Goal: Task Accomplishment & Management: Manage account settings

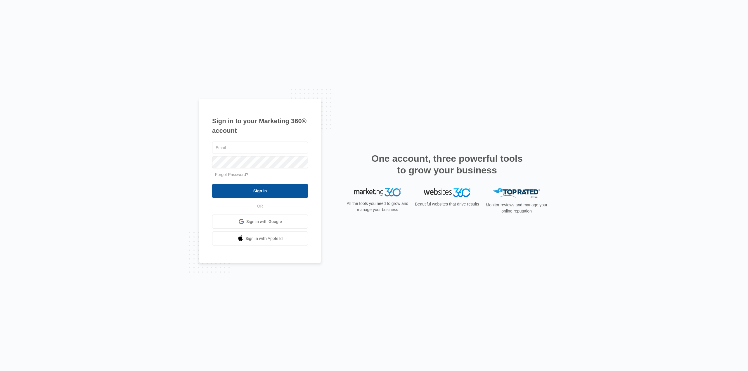
type input "karen.ca@theclothoption.org"
click at [275, 196] on input "Sign In" at bounding box center [260, 191] width 96 height 14
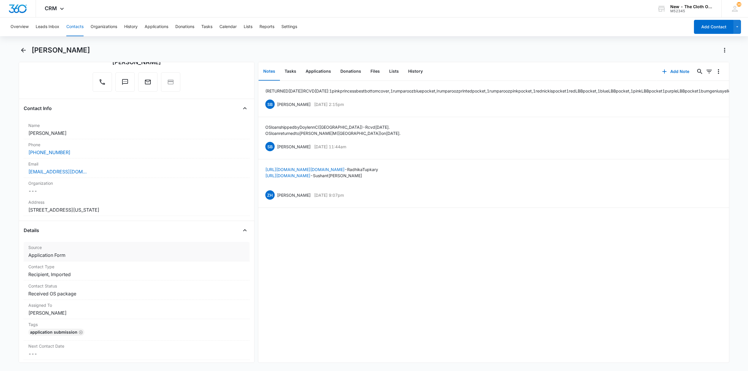
scroll to position [58, 0]
click at [287, 68] on button "Tasks" at bounding box center [290, 72] width 21 height 18
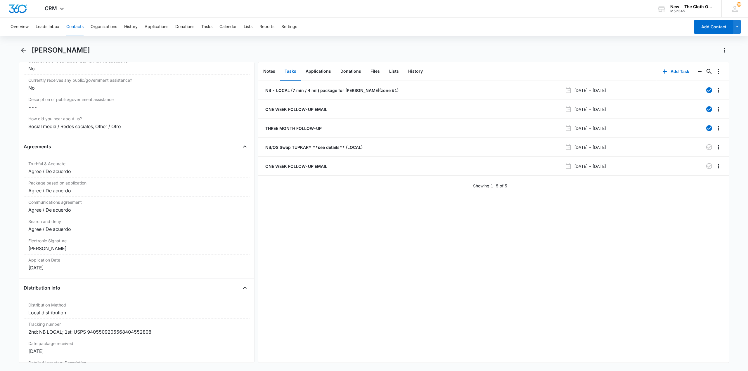
scroll to position [1402, 0]
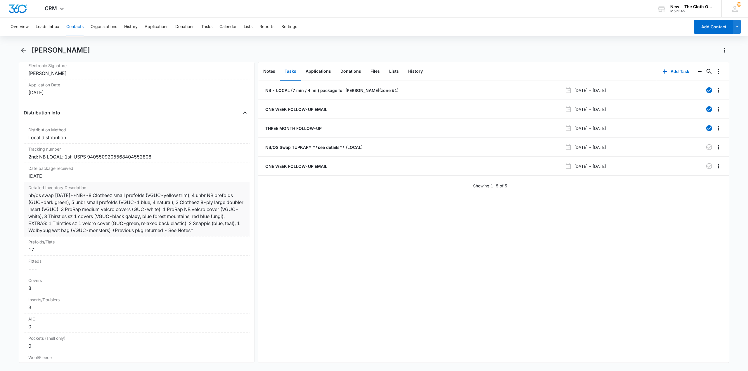
click at [236, 230] on div "nb/os swap 9/25/25**NB**8 Clotheez small prefolds (VGUC-yellow trim), 4 unbr NB…" at bounding box center [136, 213] width 216 height 42
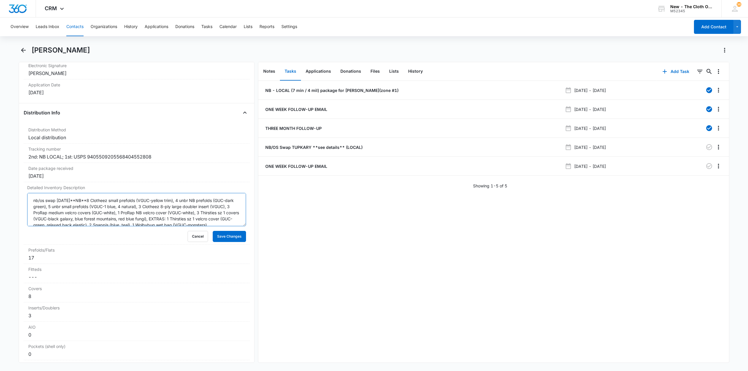
drag, startPoint x: 58, startPoint y: 201, endPoint x: 21, endPoint y: 201, distance: 36.2
click at [21, 201] on div "Remove RT Radhika Tupkary Contact Info Name Cancel Save Changes Radhika Tupkary…" at bounding box center [137, 212] width 236 height 301
click at [63, 199] on textarea "SWAP 9/25/25**NB**8 Clotheez small prefolds (VGUC-yellow trim), 4 unbr NB prefo…" at bounding box center [136, 209] width 219 height 33
click at [93, 198] on textarea "SWAP 9/25/25 **NB**8 Clotheez small prefolds (VGUC-yellow trim), 4 unbr NB pref…" at bounding box center [136, 209] width 219 height 33
paste textarea "**NB/OS Swap**11 MK OS pockets (VGUC-pale green cacti, teal rainbows cacti, pal…"
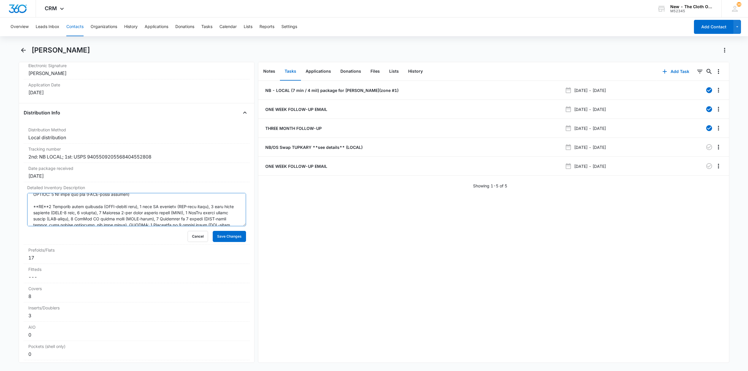
scroll to position [61, 0]
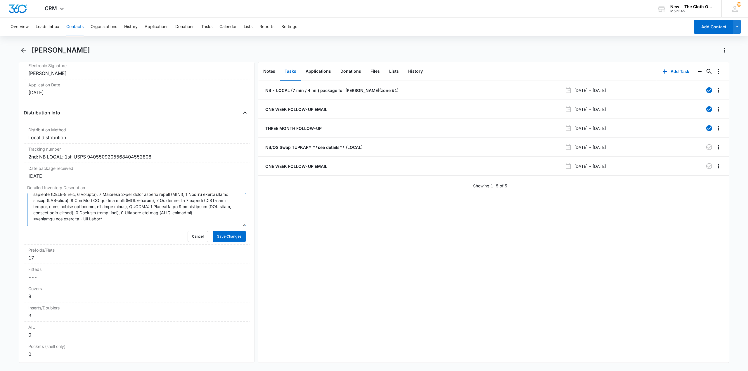
drag, startPoint x: 32, startPoint y: 204, endPoint x: 248, endPoint y: 244, distance: 219.8
click at [248, 244] on div "Remove RT Radhika Tupkary Contact Info Name Cancel Save Changes Radhika Tupkary…" at bounding box center [137, 212] width 236 height 301
click at [110, 214] on textarea "Detailed Inventory Description" at bounding box center [136, 209] width 219 height 33
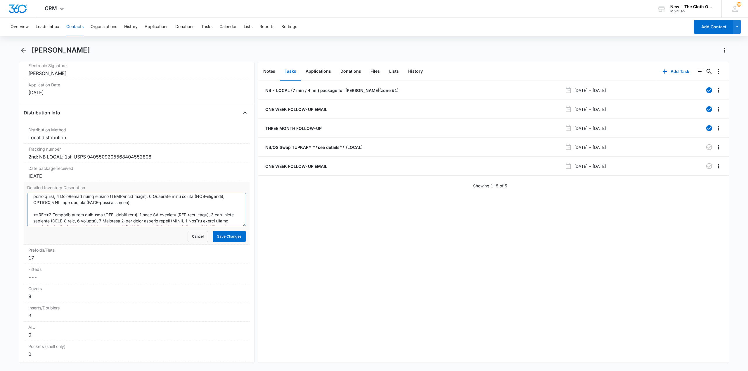
scroll to position [33, 0]
drag, startPoint x: 221, startPoint y: 212, endPoint x: 26, endPoint y: 212, distance: 195.1
click at [26, 212] on div "Detailed Inventory Description Cancel Save Changes" at bounding box center [137, 213] width 226 height 63
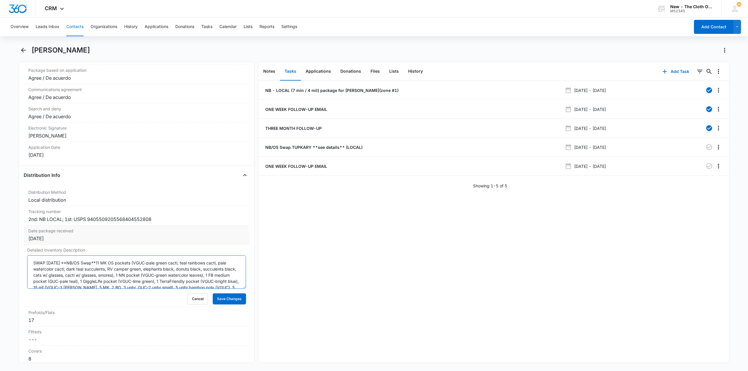
scroll to position [1285, 0]
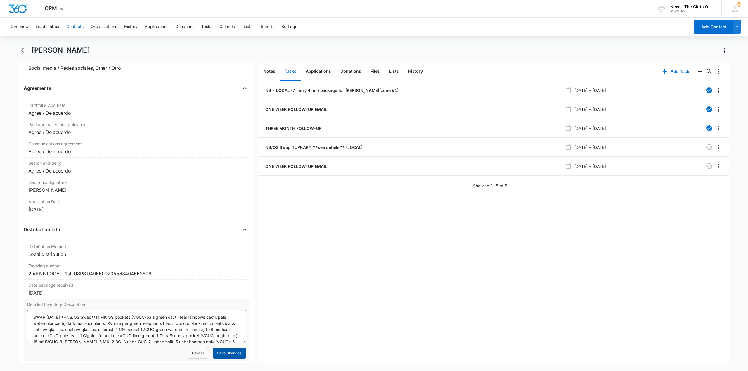
type textarea "SWAP 9/25/25 **NB/OS Swap**11 MK OS pockets (VGUC-pale green cacti, teal rainbo…"
click at [234, 356] on button "Save Changes" at bounding box center [229, 353] width 33 height 11
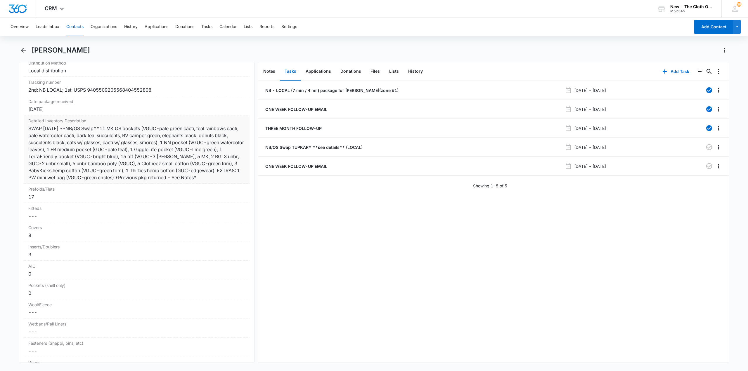
scroll to position [1490, 0]
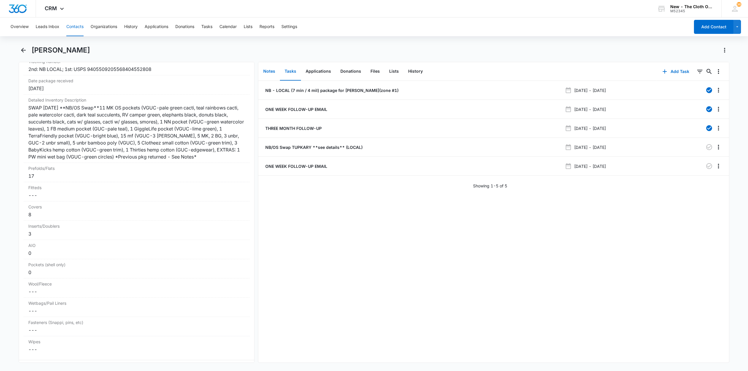
click at [273, 63] on button "Notes" at bounding box center [268, 72] width 21 height 18
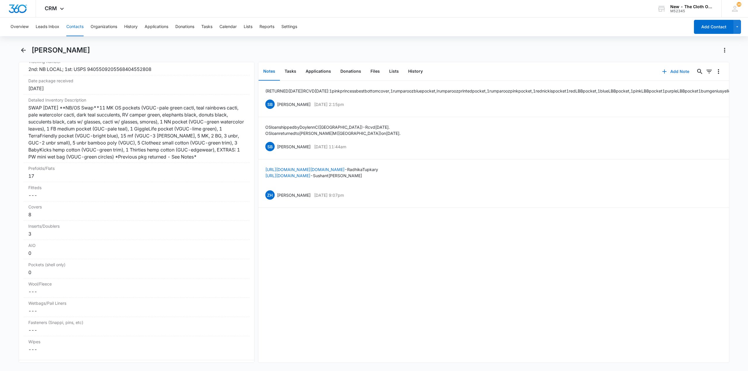
click at [679, 68] on button "Add Note" at bounding box center [675, 72] width 39 height 14
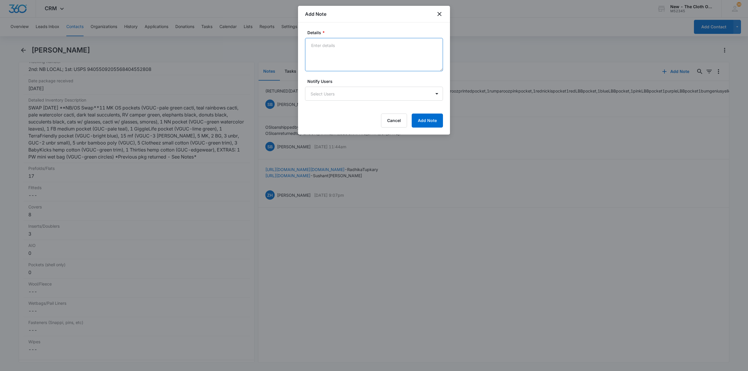
click at [329, 45] on textarea "Details *" at bounding box center [374, 54] width 138 height 33
paste textarea "**NB**8 Clotheez small prefolds (VGUC-yellow trim), 4 unbr NB prefolds (GUC-dar…"
click at [321, 45] on textarea "*NB PKG SWAPPED 9/25/25* **NB**8 Clotheez small prefolds (VGUC-yellow trim), 4 …" at bounding box center [374, 54] width 138 height 33
click at [369, 42] on textarea "PKG SWAPPED 9/25/25* **NB**8 Clotheez small prefolds (VGUC-yellow trim), 4 unbr…" at bounding box center [374, 54] width 138 height 33
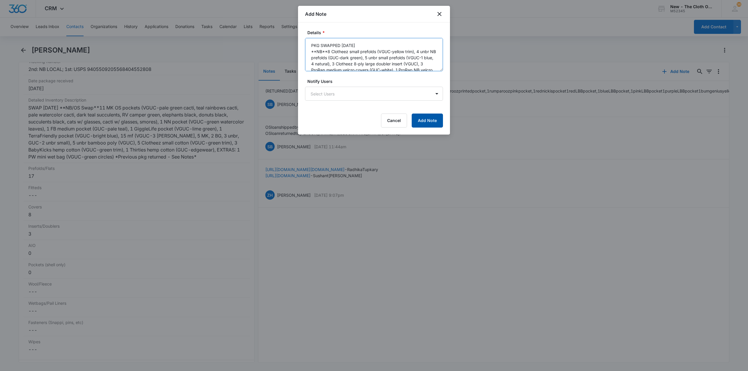
type textarea "PKG SWAPPED 9/25/25 **NB**8 Clotheez small prefolds (VGUC-yellow trim), 4 unbr …"
click at [421, 119] on button "Add Note" at bounding box center [427, 121] width 31 height 14
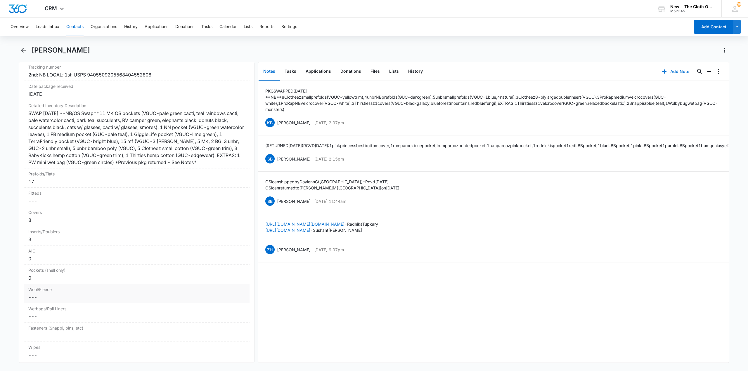
scroll to position [1460, 0]
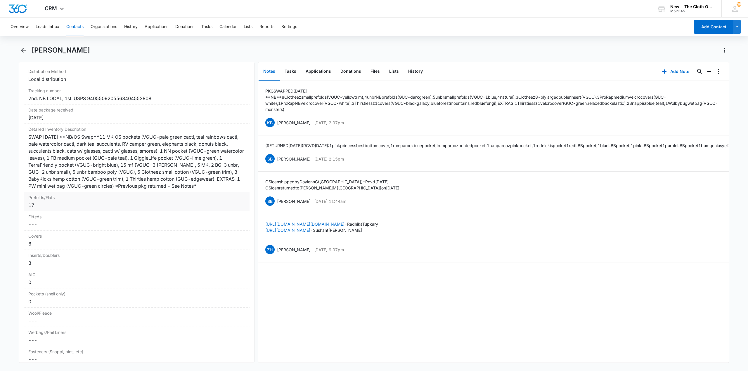
click at [44, 205] on div "17" at bounding box center [136, 205] width 216 height 7
click at [41, 212] on input "17" at bounding box center [136, 210] width 219 height 14
type input "1"
click at [219, 227] on button "Save Changes" at bounding box center [229, 227] width 33 height 11
click at [52, 246] on div "8" at bounding box center [136, 243] width 216 height 7
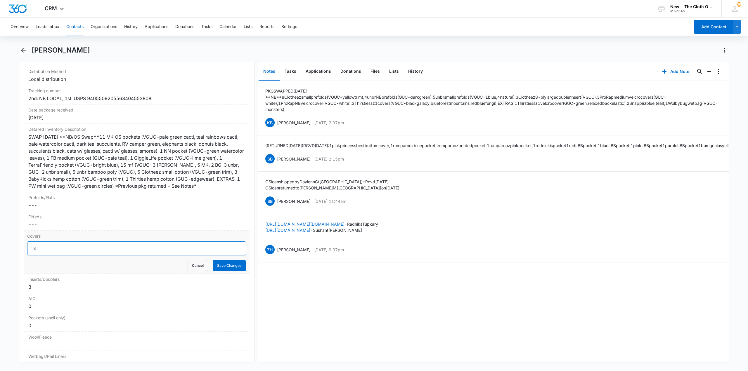
click at [41, 249] on input "8" at bounding box center [136, 249] width 219 height 14
click at [215, 269] on button "Save Changes" at bounding box center [229, 265] width 33 height 11
click at [45, 265] on div "3" at bounding box center [136, 263] width 216 height 7
click at [45, 265] on input "3" at bounding box center [136, 268] width 219 height 14
type input "29"
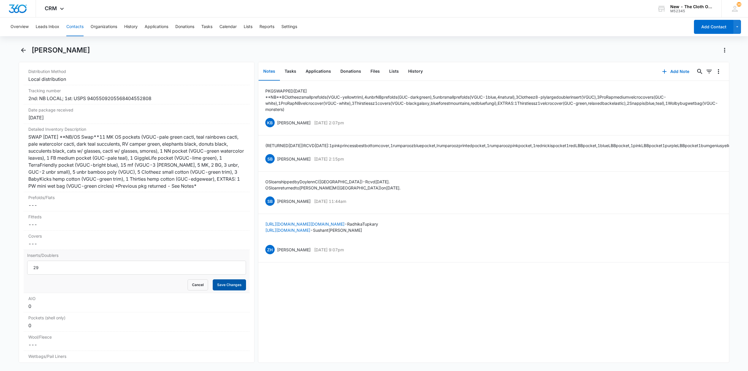
click at [221, 287] on button "Save Changes" at bounding box center [229, 285] width 33 height 11
click at [38, 306] on div "Pockets (shell only) Cancel Save Changes 0" at bounding box center [137, 298] width 226 height 19
click at [39, 306] on input "0" at bounding box center [136, 306] width 219 height 14
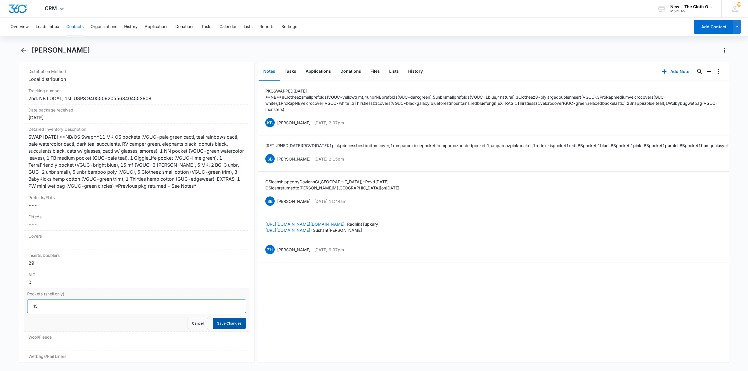
type input "15"
click at [238, 325] on button "Save Changes" at bounding box center [229, 323] width 33 height 11
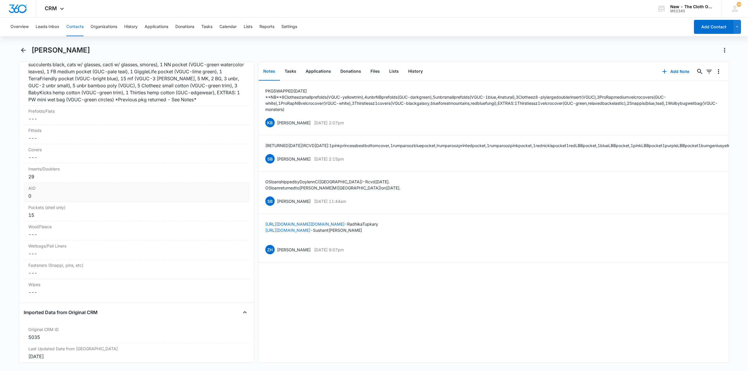
scroll to position [1548, 0]
click at [46, 253] on dd "Cancel Save Changes ---" at bounding box center [136, 252] width 216 height 7
click at [36, 257] on input "Wetbags/Pail Liners" at bounding box center [136, 257] width 219 height 14
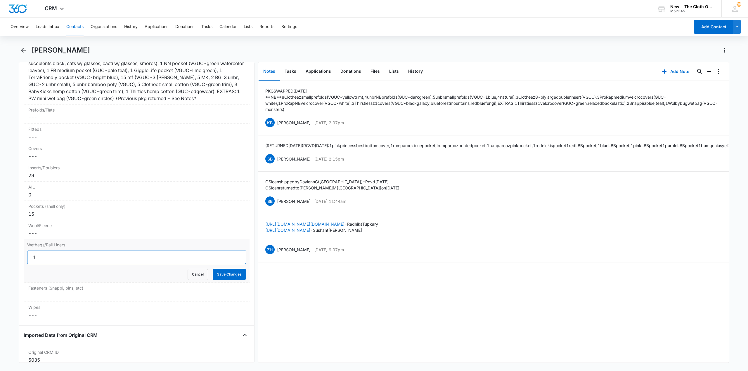
type input "1"
click at [230, 268] on form "1 Cancel Save Changes" at bounding box center [136, 265] width 219 height 30
click at [227, 280] on div "Wetbags/Pail Liners 1 Cancel Save Changes" at bounding box center [137, 261] width 226 height 43
click at [228, 279] on button "Save Changes" at bounding box center [229, 274] width 33 height 11
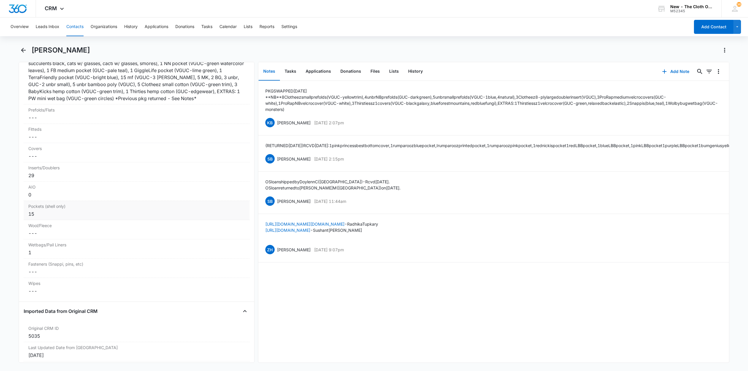
click at [56, 199] on div "AIO Cancel Save Changes 0" at bounding box center [137, 191] width 226 height 19
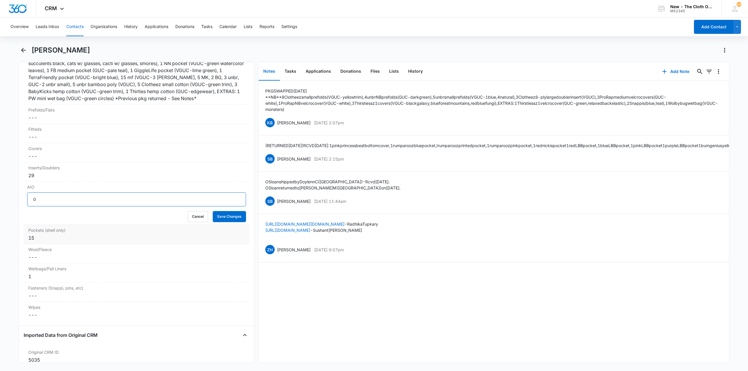
click at [56, 199] on input "0" at bounding box center [136, 199] width 219 height 14
click at [234, 212] on button "Save Changes" at bounding box center [229, 216] width 33 height 11
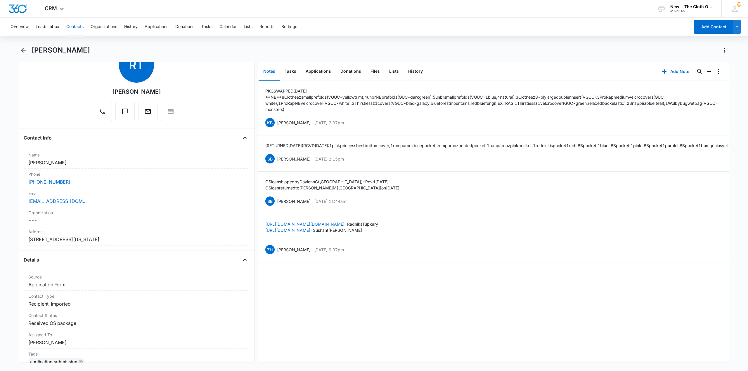
scroll to position [0, 0]
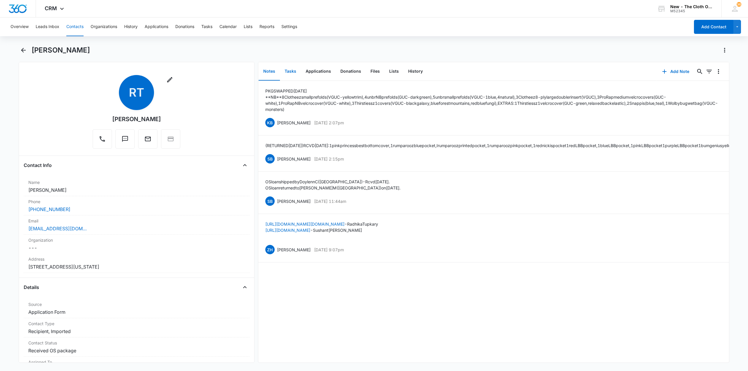
click at [287, 74] on button "Tasks" at bounding box center [290, 72] width 21 height 18
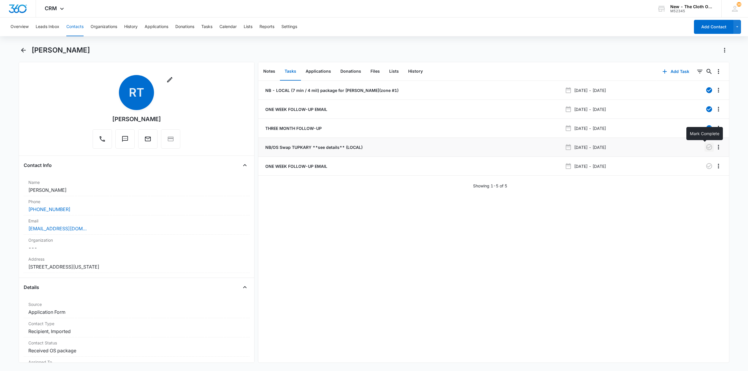
click at [705, 146] on icon "button" at bounding box center [708, 147] width 7 height 7
click at [704, 165] on button "button" at bounding box center [708, 166] width 9 height 9
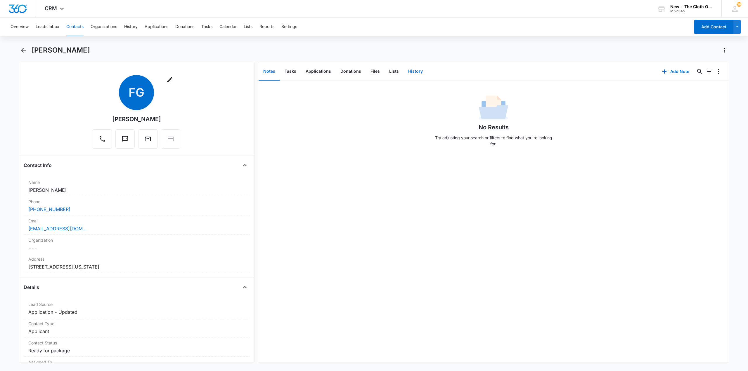
click at [414, 73] on button "History" at bounding box center [415, 72] width 24 height 18
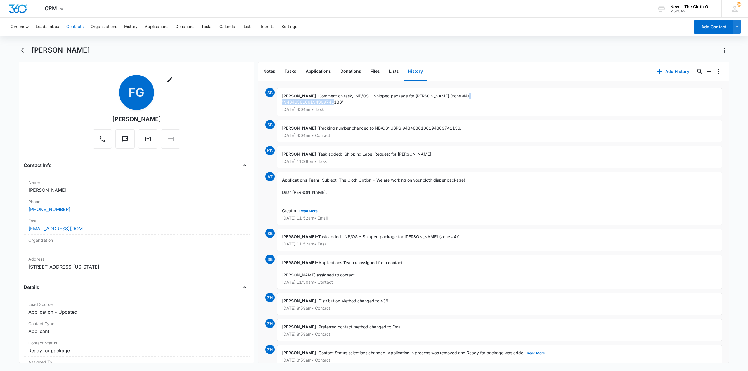
drag, startPoint x: 284, startPoint y: 101, endPoint x: 342, endPoint y: 100, distance: 58.1
click at [342, 100] on span "Comment on task, 'NB/OS - Shipped package for Flor Gaeta (zone #4)' "9434636106…" at bounding box center [376, 98] width 188 height 11
copy span "9434636106194309741136"
click at [496, 78] on div "Notes Tasks Applications Donations Files Lists History" at bounding box center [454, 71] width 393 height 19
click at [376, 73] on button "Files" at bounding box center [375, 72] width 19 height 18
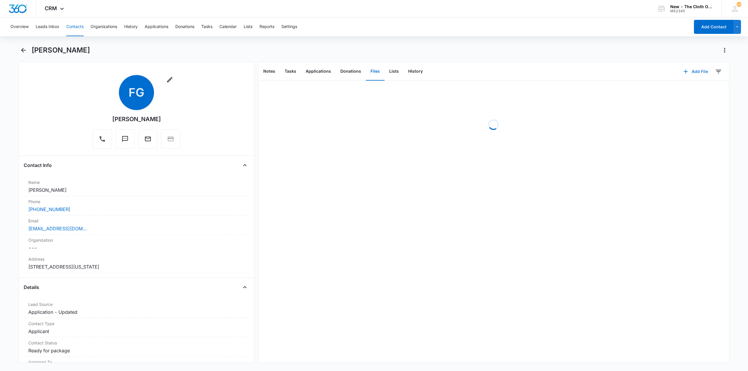
click at [695, 73] on button "Add File" at bounding box center [695, 72] width 36 height 14
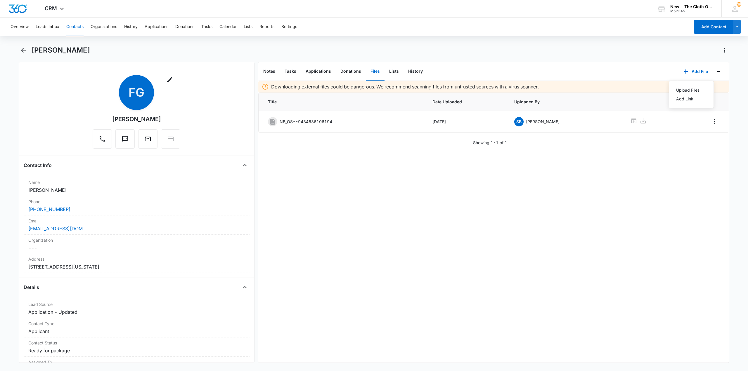
click at [686, 85] on div "Upload Files Add Link" at bounding box center [691, 94] width 45 height 27
click at [695, 73] on button "Add File" at bounding box center [695, 72] width 36 height 14
click at [689, 87] on button "Upload Files" at bounding box center [691, 90] width 44 height 9
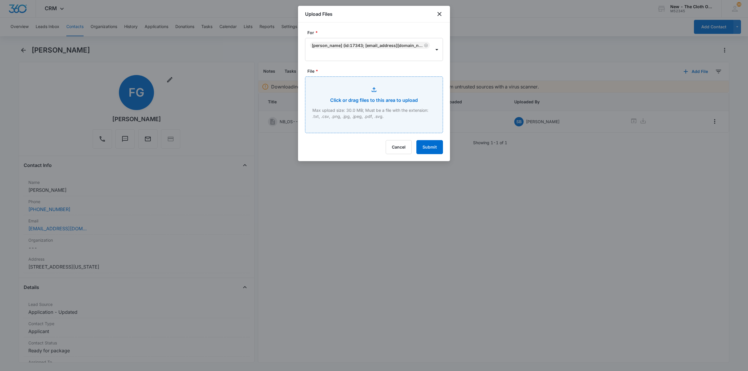
click at [346, 113] on input "File *" at bounding box center [373, 105] width 137 height 56
type input "C:\fakepath\Gaeta 10-3-25 NB pic 1.jpg"
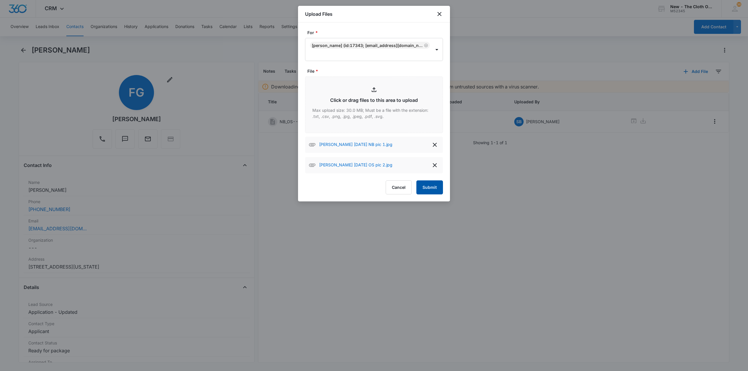
click at [428, 192] on button "Submit" at bounding box center [429, 188] width 27 height 14
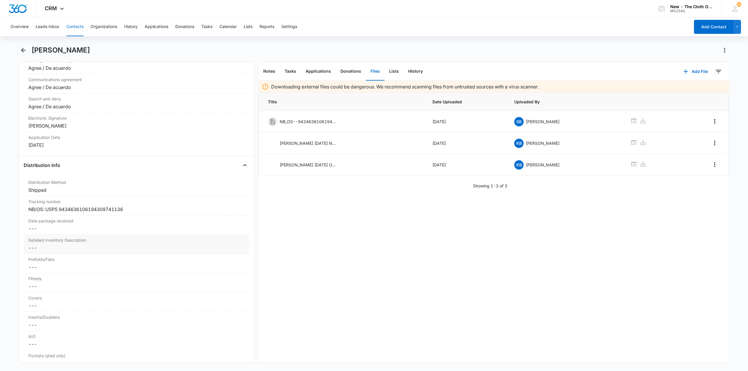
scroll to position [1314, 0]
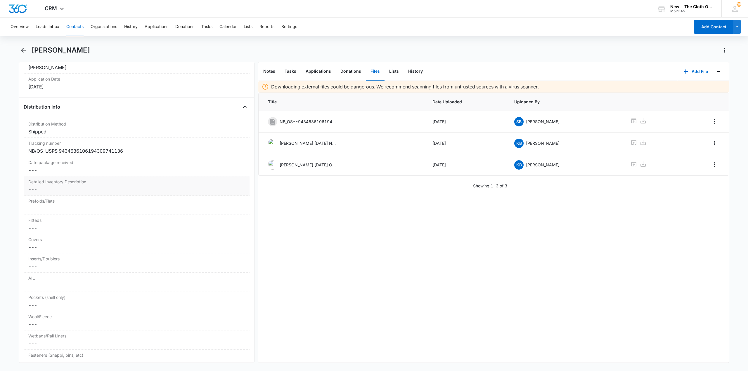
click at [53, 193] on dd "Cancel Save Changes ---" at bounding box center [136, 189] width 216 height 7
click at [43, 194] on textarea "Detailed Inventory Description" at bounding box center [136, 203] width 219 height 33
paste textarea "NB:17 prefolds (VGUC-5 unbr NB, 2 small green trim, 2 Osocozy blue, 3 Clotheez …"
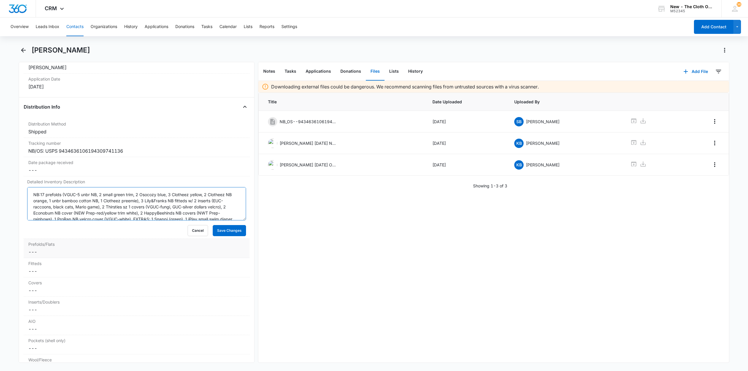
scroll to position [38, 0]
click at [233, 231] on button "Save Changes" at bounding box center [229, 230] width 33 height 11
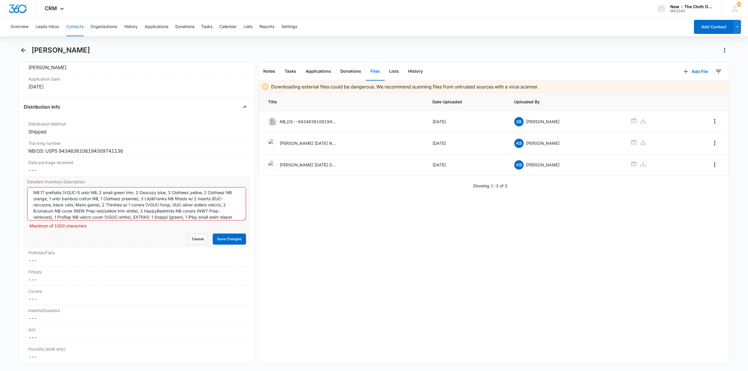
scroll to position [0, 0]
click at [134, 195] on textarea "NB:17 prefolds (VGUC-5 unbr NB, 2 small green trim, 2 Osocozy blue, 3 Clotheez …" at bounding box center [136, 203] width 219 height 33
drag, startPoint x: 143, startPoint y: 196, endPoint x: 236, endPoint y: 204, distance: 93.5
click at [236, 204] on textarea "NB:17 prefolds (VGUC-5 unbr NB, 2 small green, 2 Osocozy blue, 3 Clotheez yello…" at bounding box center [136, 203] width 219 height 33
click at [46, 195] on textarea "NB:17 prefolds (VGUC-5 unbr NB, 2 small green, 2 Osocozy blue, 3 Clotheez yello…" at bounding box center [136, 203] width 219 height 33
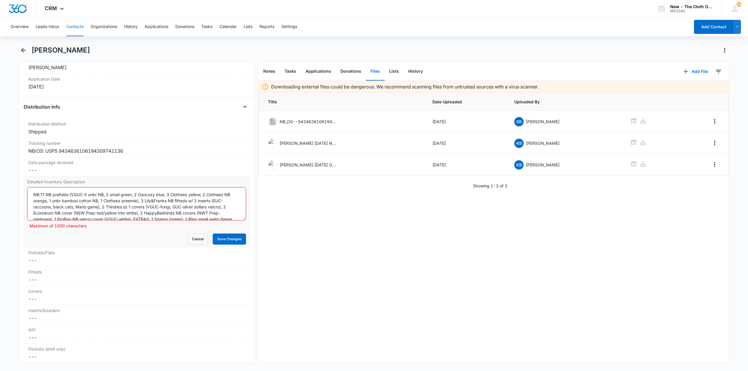
click at [103, 194] on textarea "NB:17 NB prefolds (VGUC-5 unbr NB, 2 small green, 2 Osocozy blue, 3 Clotheez ye…" at bounding box center [136, 203] width 219 height 33
click at [225, 193] on textarea "NB:17 NB prefolds (VGUC-5 unbr, 2 small green, 2 Osocozy blue, 3 Clotheez yello…" at bounding box center [136, 203] width 219 height 33
click at [197, 194] on textarea "NB:17 NB prefolds (VGUC-5 unbr, 2 small green, 2 Osocozy blue, 3 Clotheez yello…" at bounding box center [136, 203] width 219 height 33
click at [216, 195] on textarea "NB:17 NB prefolds (VGUC-5 unbr, 2 small green, 2 Osocozy blue, 3 Clotheez yello…" at bounding box center [136, 203] width 219 height 33
click at [70, 202] on textarea "NB:17 NB prefolds (VGUC-5 unbr, 2 small green, 2 Osocozy blue, 3 Clotheez yello…" at bounding box center [136, 203] width 219 height 33
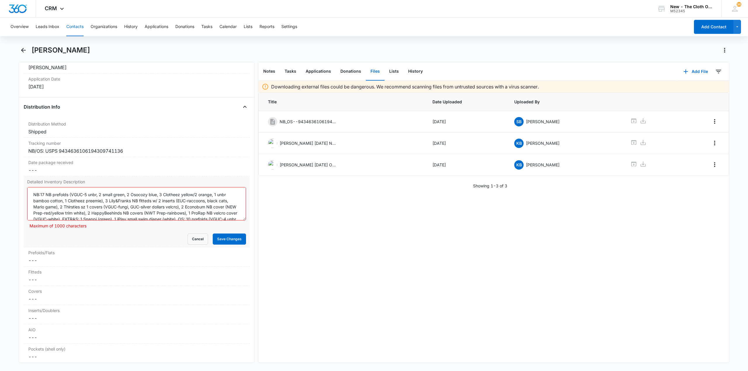
click at [86, 212] on textarea "NB:17 NB prefolds (VGUC-5 unbr, 2 small green, 2 Osocozy blue, 3 Clotheez yello…" at bounding box center [136, 203] width 219 height 33
click at [53, 201] on textarea "NB:17 NB prefolds (VGUC-5 unbr, 2 small green, 2 Osocozy blue, 3 Clotheez yello…" at bounding box center [136, 203] width 219 height 33
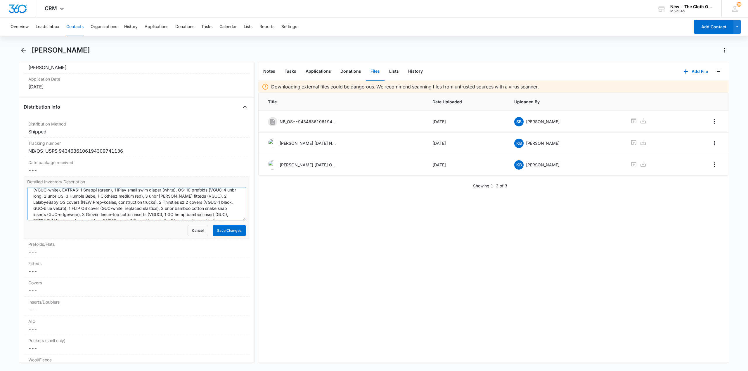
scroll to position [43, 0]
type textarea "NB:17 NB prefolds (VGUC-5 unbr, 2 small green, 2 Osocozy blue, 3 Clotheez yello…"
click at [221, 235] on button "Save Changes" at bounding box center [229, 230] width 33 height 11
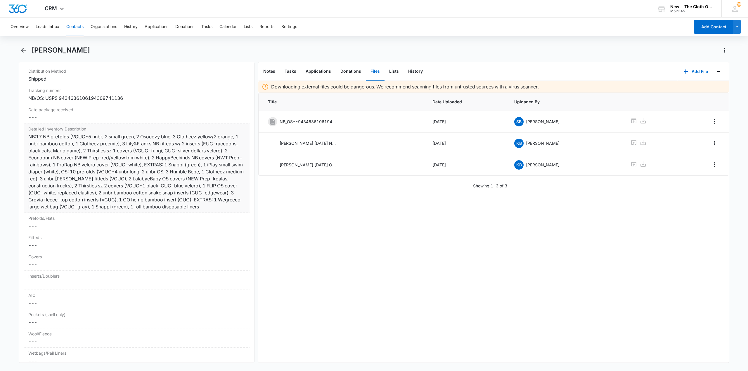
scroll to position [1373, 0]
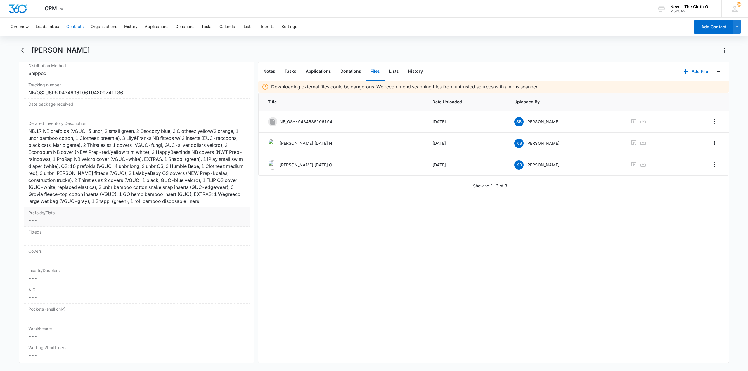
click at [51, 224] on dd "Cancel Save Changes ---" at bounding box center [136, 220] width 216 height 7
click at [50, 232] on input "Prefolds/Flats" at bounding box center [136, 225] width 219 height 14
type input "27"
click at [225, 248] on button "Save Changes" at bounding box center [229, 242] width 33 height 11
click at [46, 243] on dd "Cancel Save Changes ---" at bounding box center [136, 239] width 216 height 7
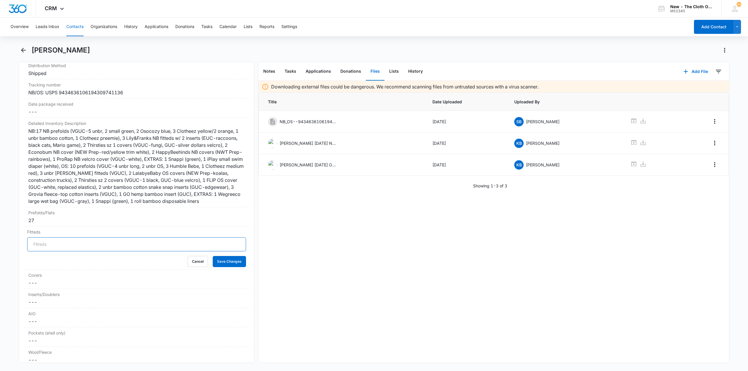
click at [39, 249] on input "Fitteds" at bounding box center [136, 244] width 219 height 14
type input "6"
click at [225, 267] on button "Save Changes" at bounding box center [229, 261] width 33 height 11
click at [44, 265] on div "Covers Cancel Save Changes ---" at bounding box center [137, 255] width 226 height 19
click at [44, 271] on input "Covers" at bounding box center [136, 264] width 219 height 14
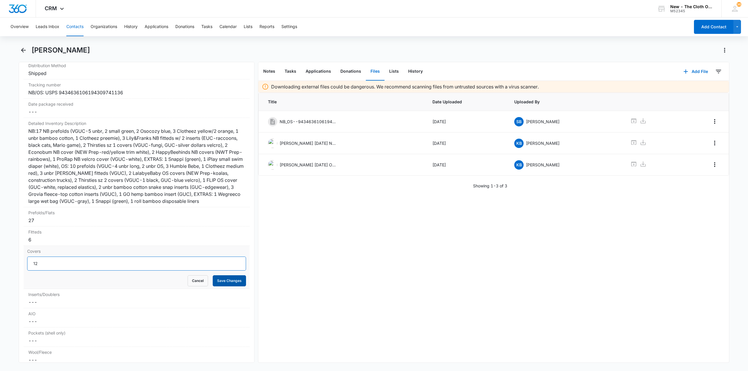
type input "12"
click at [221, 287] on button "Save Changes" at bounding box center [229, 280] width 33 height 11
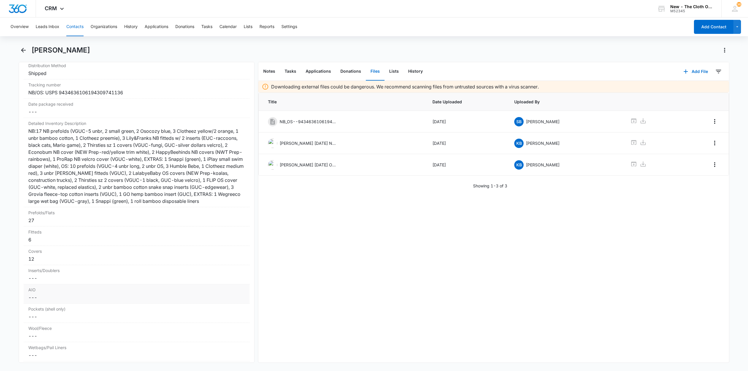
click at [55, 292] on div "AIO Cancel Save Changes ---" at bounding box center [137, 293] width 226 height 19
click at [44, 282] on dd "Cancel Save Changes ---" at bounding box center [136, 278] width 216 height 7
click at [195, 348] on button "Cancel" at bounding box center [198, 343] width 20 height 11
click at [57, 287] on input "Inserts/Doublers" at bounding box center [136, 283] width 219 height 14
type input "6"
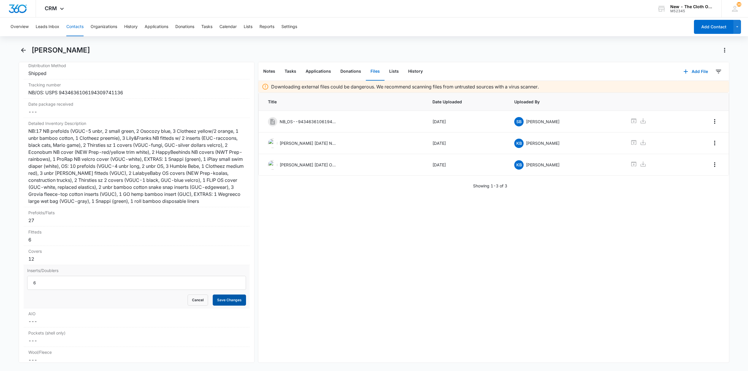
click at [225, 306] on button "Save Changes" at bounding box center [229, 300] width 33 height 11
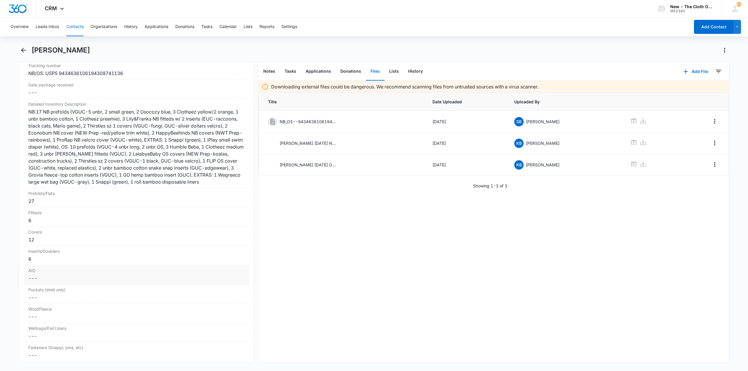
scroll to position [1402, 0]
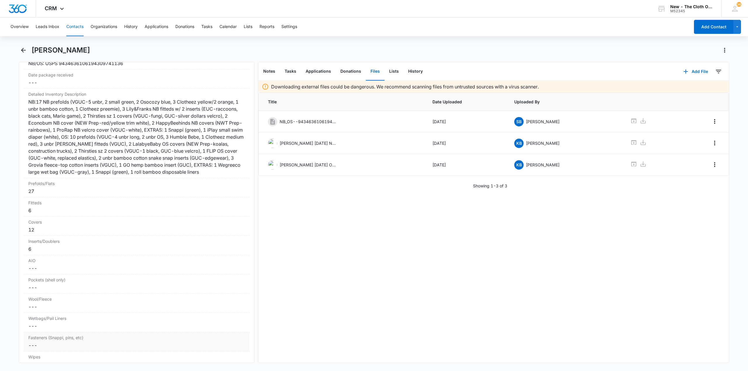
click at [38, 332] on div "Wetbags/Pail Liners Cancel Save Changes ---" at bounding box center [137, 322] width 226 height 19
click at [40, 336] on input "Wetbags/Pail Liners" at bounding box center [136, 331] width 219 height 14
type input "1"
click at [218, 354] on button "Save Changes" at bounding box center [229, 348] width 33 height 11
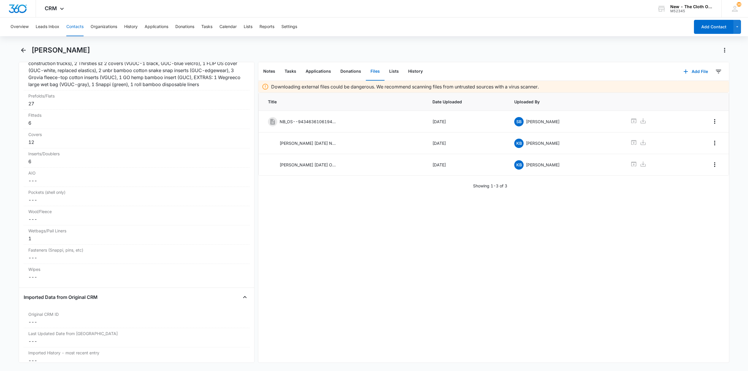
scroll to position [1519, 0]
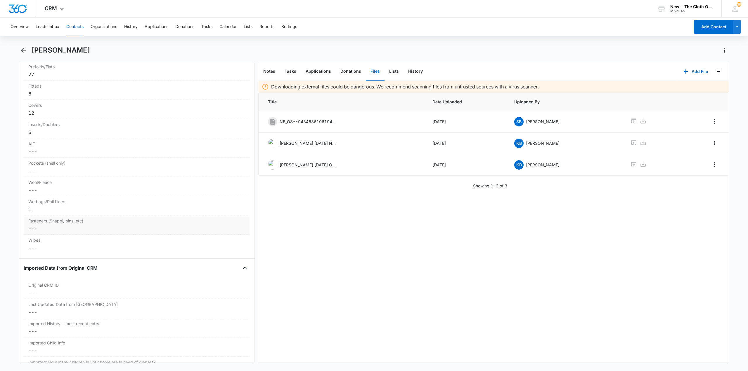
click at [46, 232] on dd "Cancel Save Changes ---" at bounding box center [136, 228] width 216 height 7
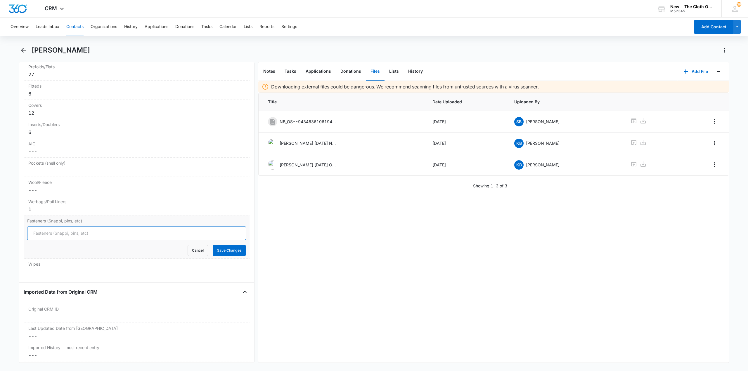
click at [42, 240] on input "Fasteners (Snappi, pins, etc)" at bounding box center [136, 233] width 219 height 14
type input "2"
click at [217, 259] on div "Fasteners (Snappi, pins, etc) 2 Cancel Save Changes" at bounding box center [137, 237] width 226 height 43
click at [219, 256] on button "Save Changes" at bounding box center [229, 250] width 33 height 11
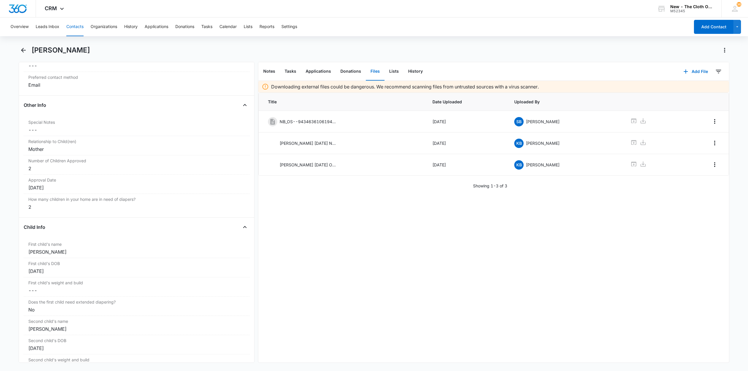
scroll to position [555, 0]
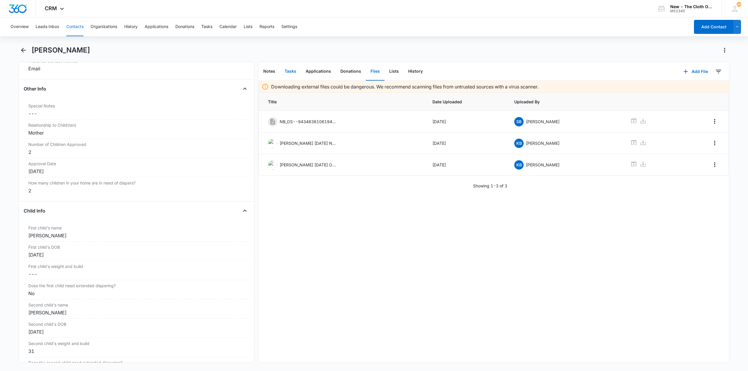
click at [296, 71] on button "Tasks" at bounding box center [290, 72] width 21 height 18
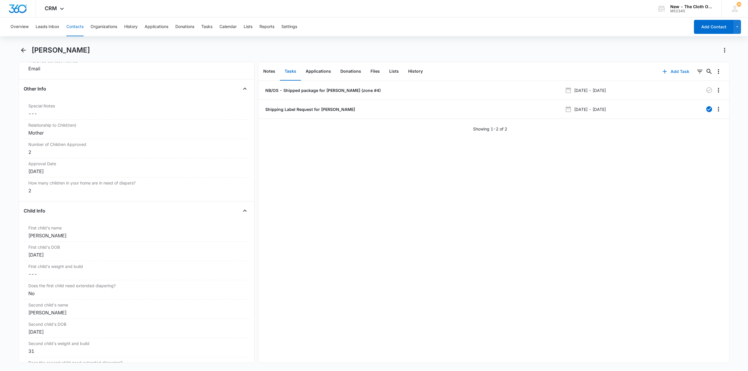
click at [673, 72] on button "Add Task" at bounding box center [675, 72] width 39 height 14
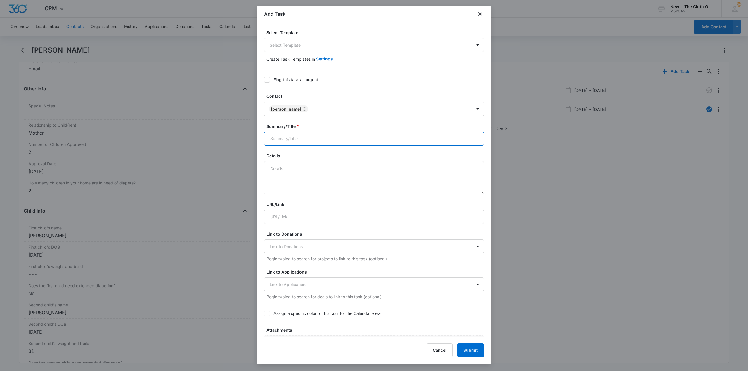
click at [309, 132] on input "Summary/Title *" at bounding box center [374, 139] width 220 height 14
type input "THREE MONTH FOLLOW-UP"
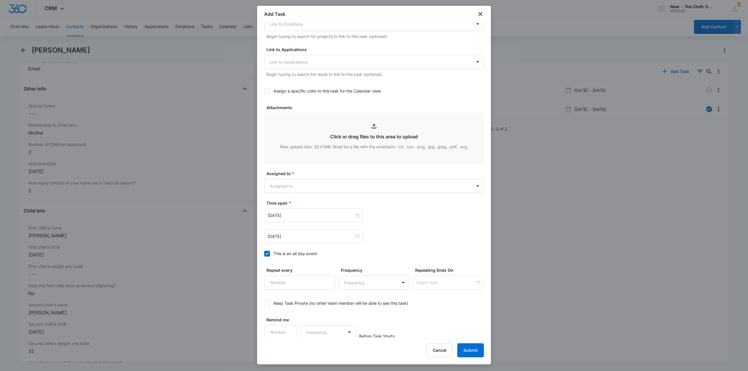
scroll to position [224, 0]
type textarea "BABY EDD 11/10/25, PKG RECEIVED LIKELY 10-6 OR 10-7, HAS OLDER SIBLING 31 LBS 2…"
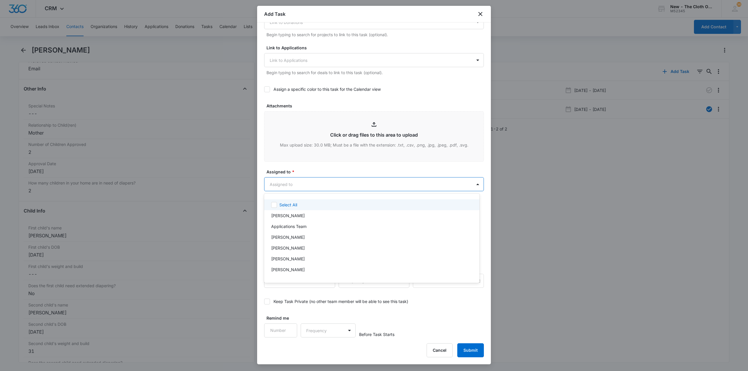
click at [313, 183] on body "CRM Apps Reputation CRM Email Social Ads Intelligence Brand Settings New - The …" at bounding box center [374, 185] width 748 height 371
type input "KAREN"
click at [303, 202] on div "[PERSON_NAME]" at bounding box center [371, 205] width 200 height 6
click at [324, 166] on div at bounding box center [374, 185] width 748 height 371
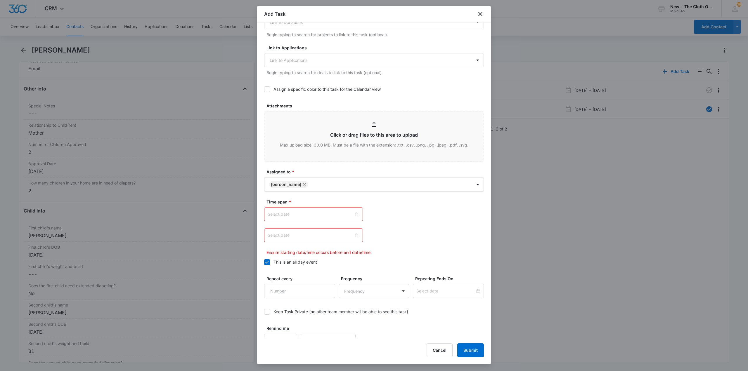
click at [342, 214] on input at bounding box center [311, 214] width 86 height 6
click at [334, 228] on span "button" at bounding box center [333, 229] width 3 height 3
click at [283, 268] on div "10" at bounding box center [283, 268] width 7 height 7
click at [348, 218] on div "Nov 10, 2025" at bounding box center [313, 214] width 99 height 14
click at [335, 229] on button "button" at bounding box center [333, 229] width 6 height 12
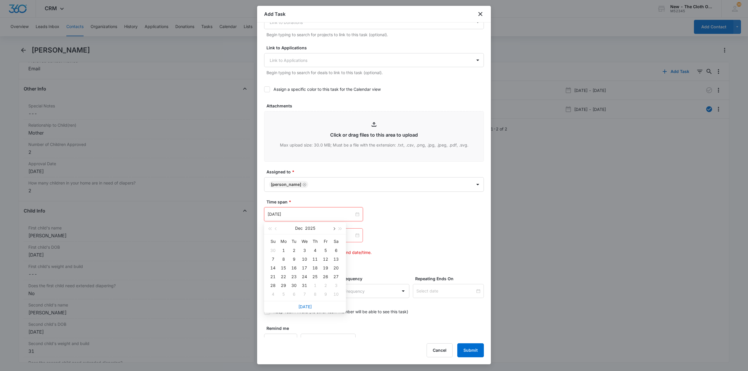
click at [335, 229] on button "button" at bounding box center [333, 229] width 6 height 12
type input "Jan 10, 2026"
click at [334, 260] on div "10" at bounding box center [335, 259] width 7 height 7
click at [343, 237] on input at bounding box center [311, 235] width 86 height 6
click at [335, 251] on button "button" at bounding box center [333, 250] width 6 height 12
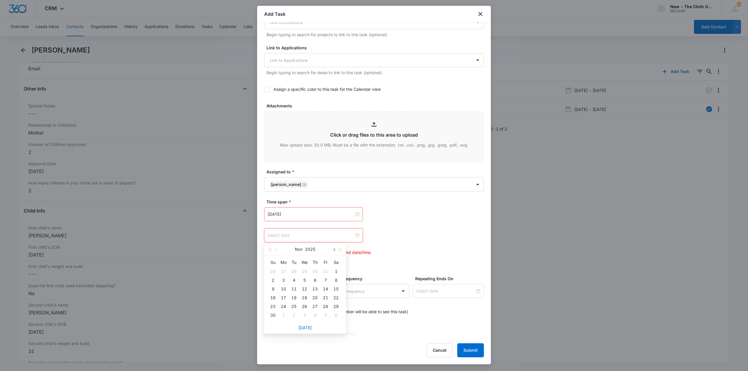
click at [335, 251] on button "button" at bounding box center [333, 250] width 6 height 12
type input "Jan 10, 2026"
click at [336, 282] on div "10" at bounding box center [335, 280] width 7 height 7
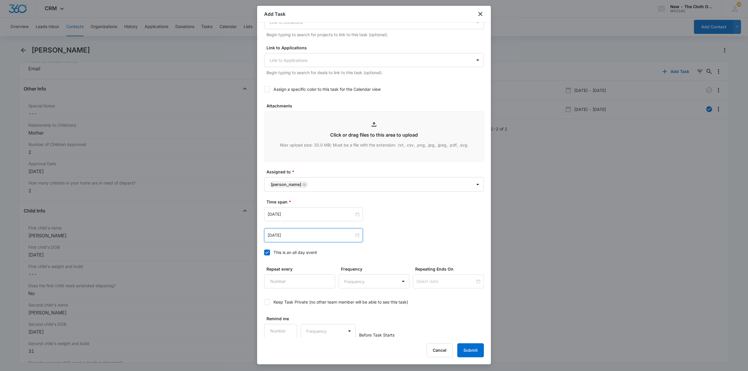
click at [444, 249] on div "Time span * Jan 10, 2026 Jan 2026 Su Mo Tu We Th Fr Sa 28 29 30 31 1 2 3 4 5 6 …" at bounding box center [374, 229] width 220 height 60
click at [479, 350] on button "Submit" at bounding box center [470, 350] width 27 height 14
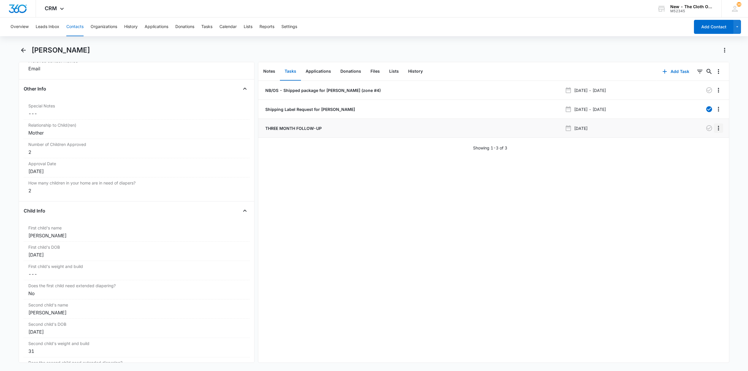
click at [716, 132] on button "Overflow Menu" at bounding box center [718, 128] width 9 height 9
click at [699, 149] on button "Delete" at bounding box center [701, 153] width 33 height 9
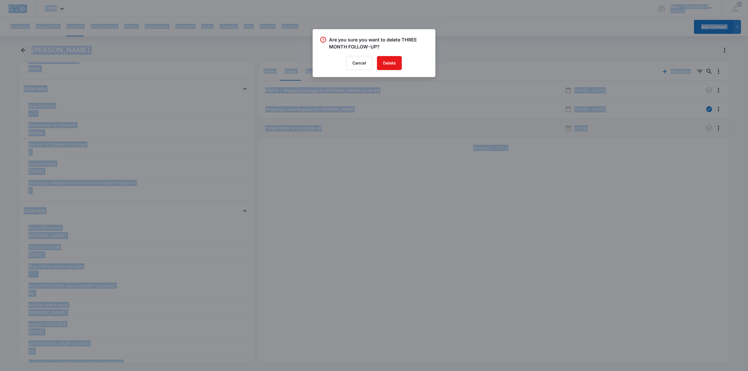
click at [682, 142] on div at bounding box center [374, 185] width 748 height 371
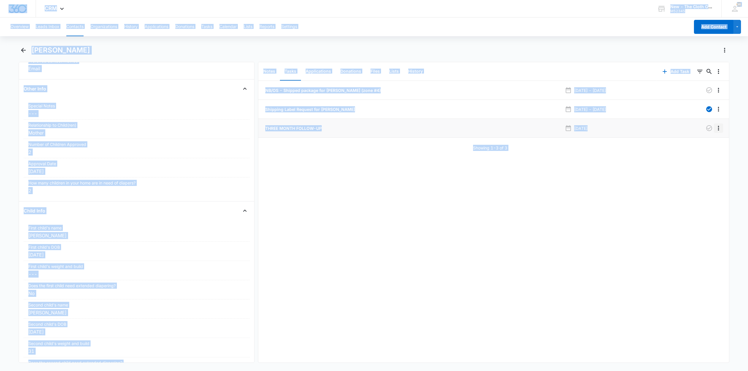
click at [715, 127] on icon "Overflow Menu" at bounding box center [718, 128] width 7 height 7
click at [697, 147] on div "Edit" at bounding box center [698, 145] width 12 height 4
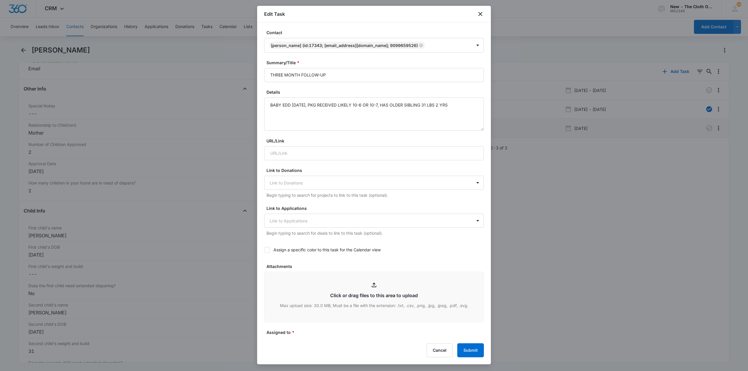
scroll to position [181, 0]
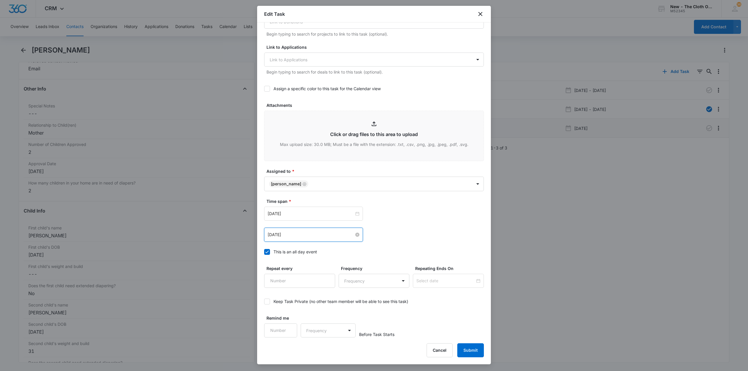
click at [340, 237] on input "Jan 10, 2026" at bounding box center [311, 235] width 86 height 6
type input "Jan 11, 2026"
click at [274, 288] on div "11" at bounding box center [272, 288] width 7 height 7
click at [478, 238] on div "Jan 11, 2026 Jan 2026 Su Mo Tu We Th Fr Sa 28 29 30 31 1 2 3 4 5 6 7 8 9 10 11 …" at bounding box center [374, 235] width 220 height 14
click at [477, 355] on button "Submit" at bounding box center [470, 350] width 27 height 14
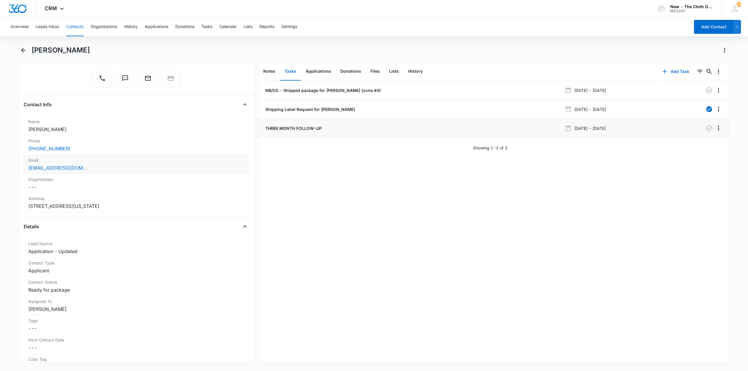
scroll to position [0, 0]
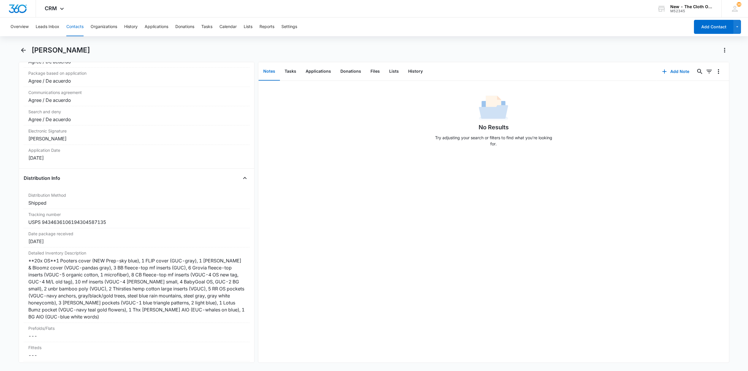
scroll to position [1256, 0]
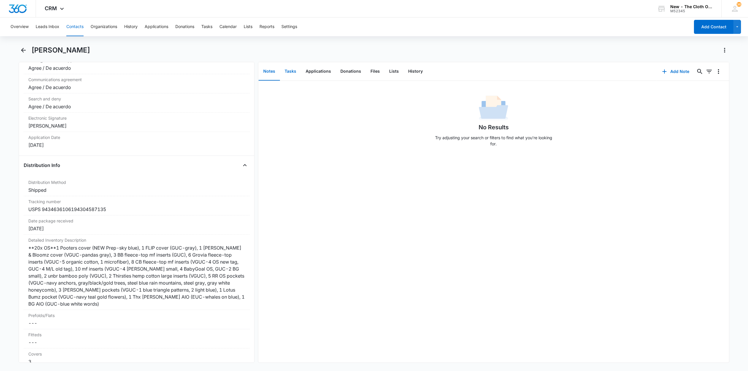
click at [296, 66] on button "Tasks" at bounding box center [290, 72] width 21 height 18
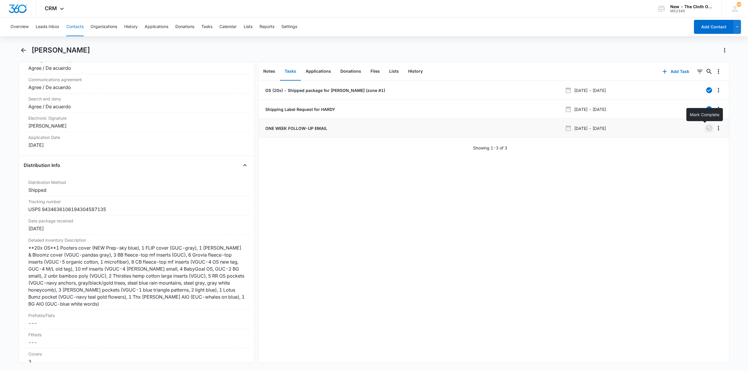
click at [707, 129] on icon "button" at bounding box center [709, 128] width 6 height 6
